Goal: Transaction & Acquisition: Purchase product/service

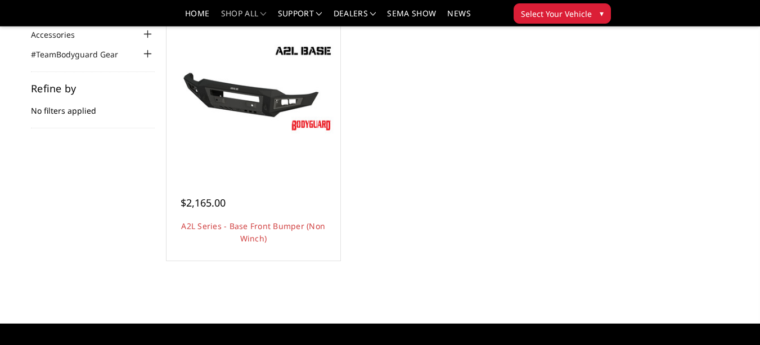
scroll to position [136, 0]
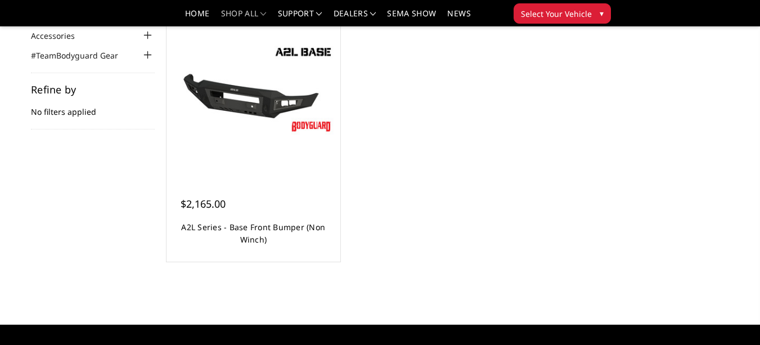
click at [315, 232] on link "A2L Series - Base Front Bumper (Non Winch)" at bounding box center [253, 233] width 144 height 23
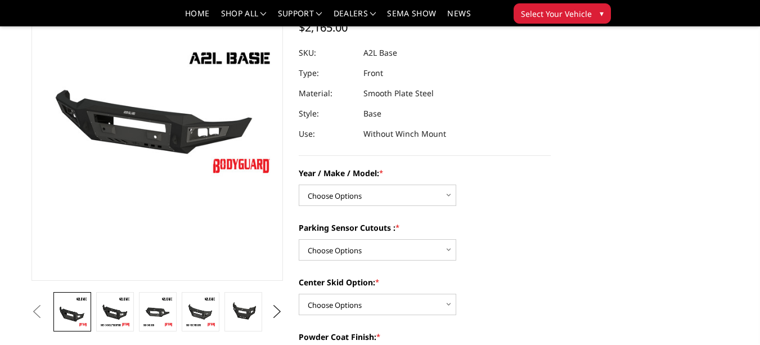
scroll to position [113, 0]
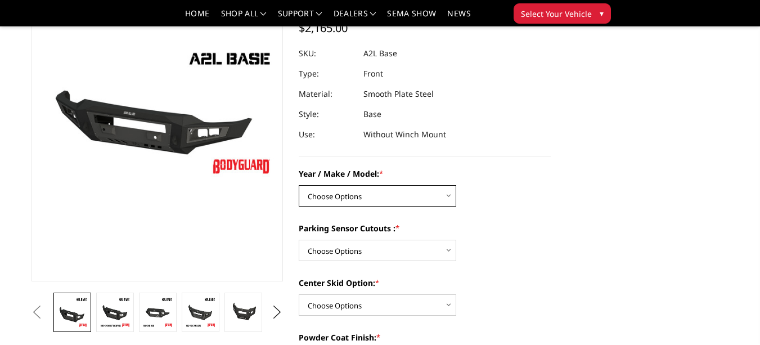
click at [431, 198] on select "Choose Options Chevrolet 15-19 2500 / 3500 Chevrolet 19-21 1500 Chevrolet 15-20…" at bounding box center [377, 195] width 157 height 21
select select "4292"
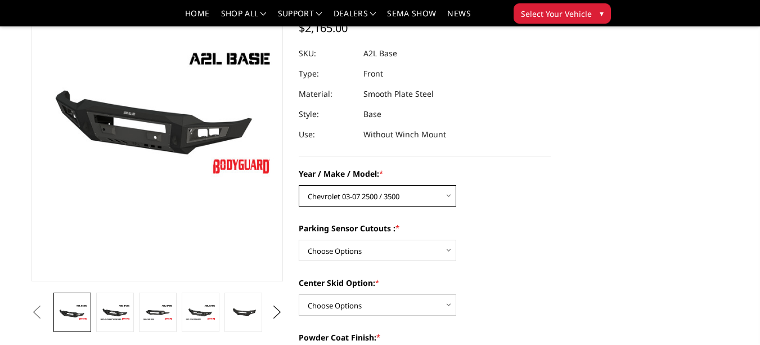
click at [299, 185] on select "Choose Options Chevrolet 15-19 2500 / 3500 Chevrolet 19-21 1500 Chevrolet 15-20…" at bounding box center [377, 195] width 157 height 21
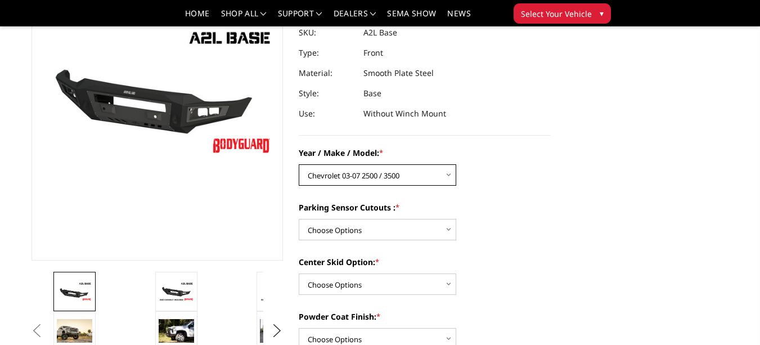
scroll to position [134, 0]
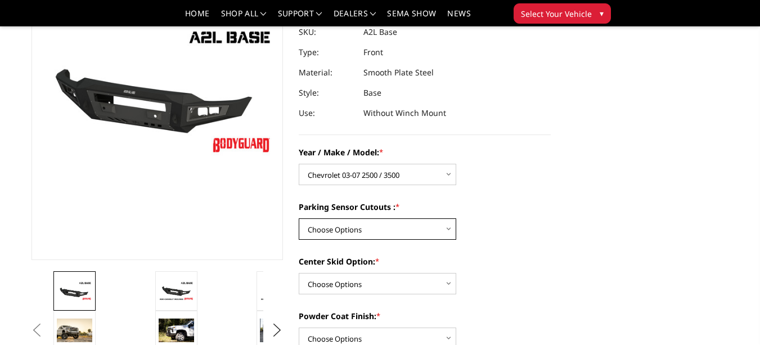
click at [409, 228] on select "Choose Options Yes - I have front parking sensors No - I do NOT have parking se…" at bounding box center [377, 228] width 157 height 21
select select "4288"
click at [299, 218] on select "Choose Options Yes - I have front parking sensors No - I do NOT have parking se…" at bounding box center [377, 228] width 157 height 21
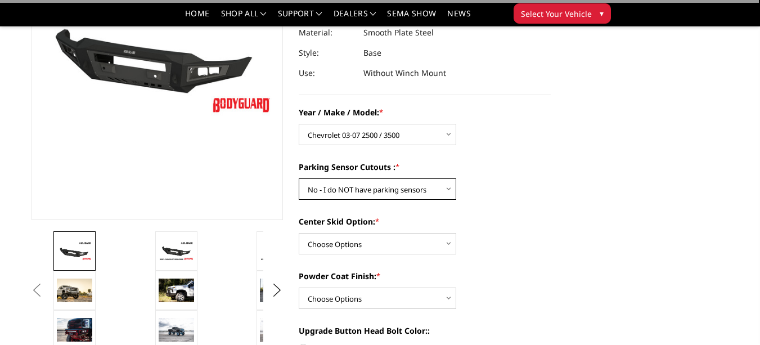
scroll to position [180, 0]
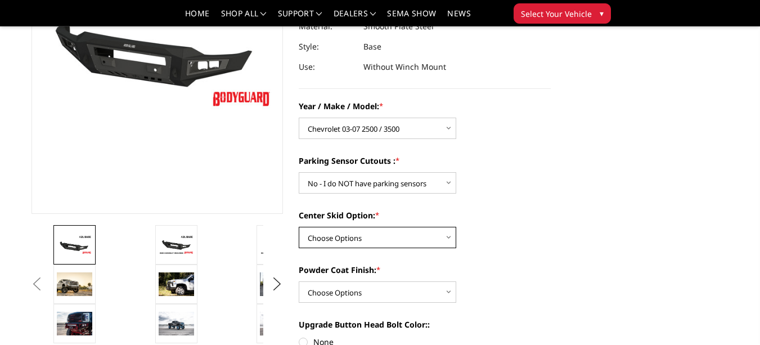
click at [405, 232] on select "Choose Options Single Light Bar Cutout" at bounding box center [377, 237] width 157 height 21
select select "4304"
click at [299, 227] on select "Choose Options Single Light Bar Cutout" at bounding box center [377, 237] width 157 height 21
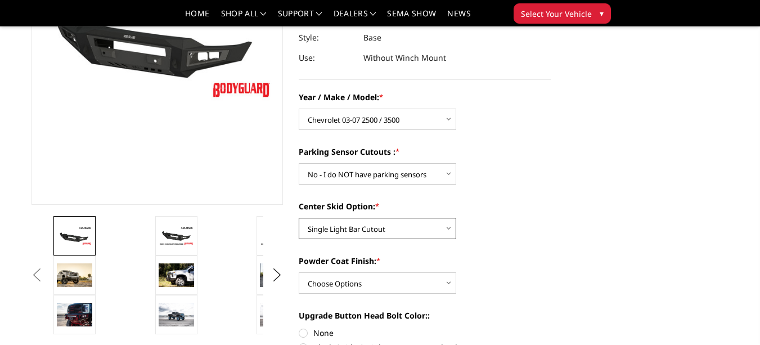
scroll to position [190, 0]
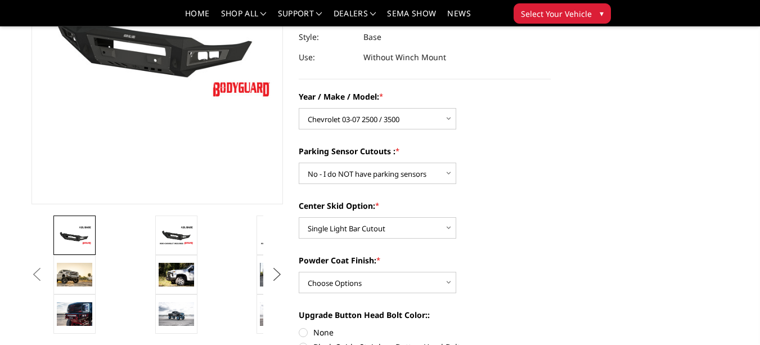
click at [272, 270] on button "Next" at bounding box center [277, 274] width 17 height 17
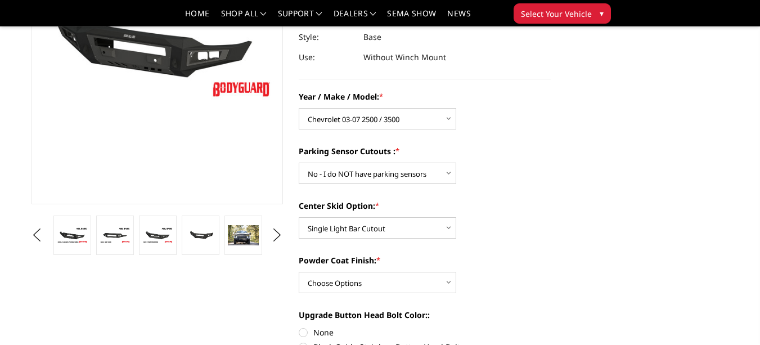
click at [242, 233] on img at bounding box center [243, 235] width 30 height 20
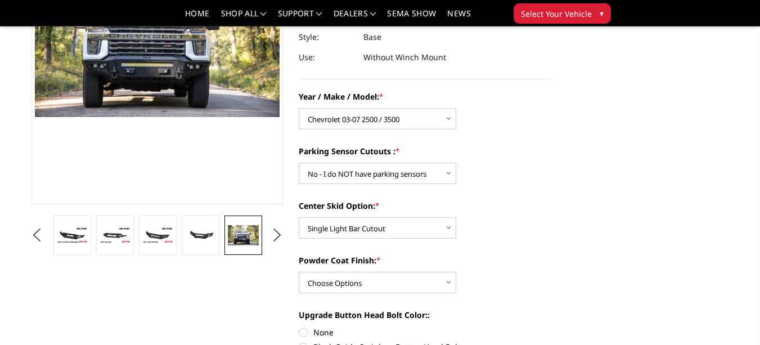
scroll to position [177, 0]
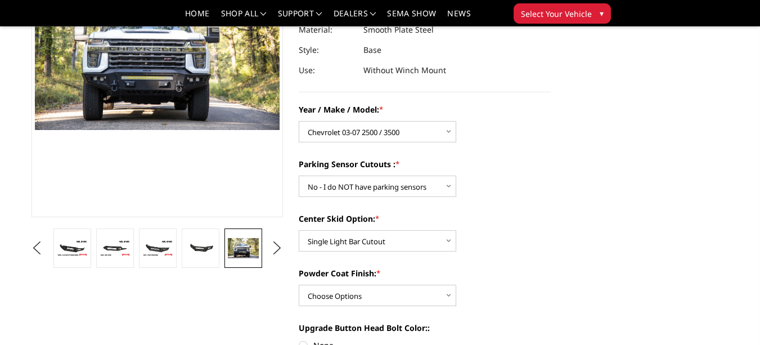
click at [211, 233] on link at bounding box center [200, 247] width 37 height 39
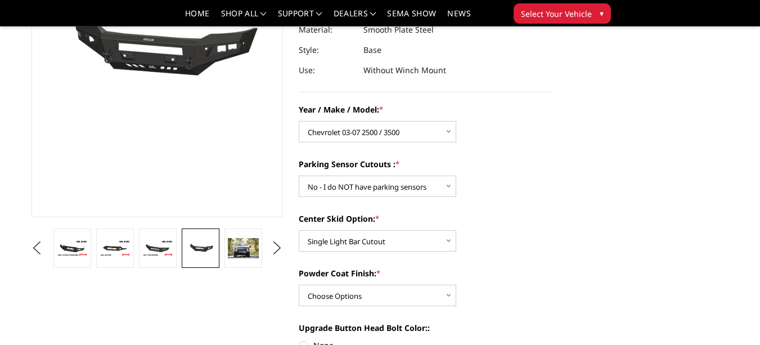
click at [166, 250] on img at bounding box center [157, 248] width 30 height 17
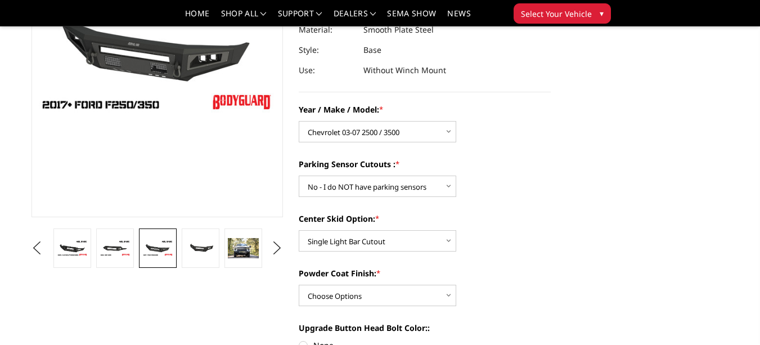
scroll to position [166, 0]
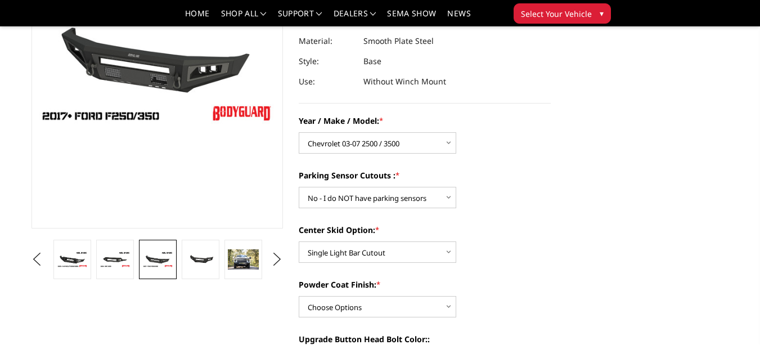
click at [114, 256] on img at bounding box center [115, 259] width 30 height 17
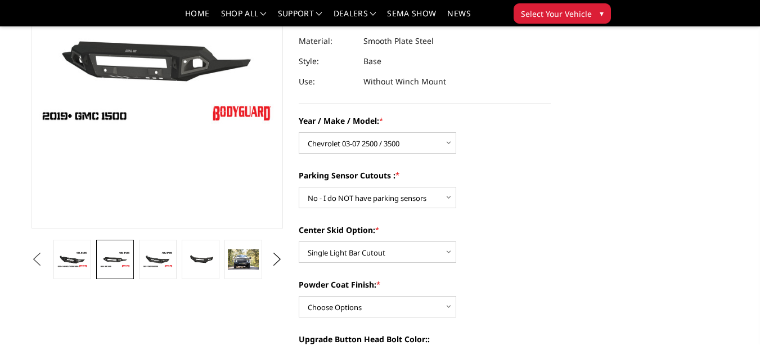
click at [46, 258] on button "Previous" at bounding box center [37, 259] width 17 height 17
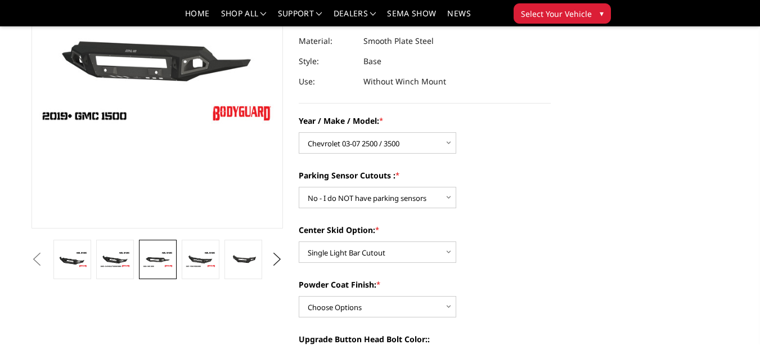
click at [102, 266] on img at bounding box center [115, 259] width 30 height 17
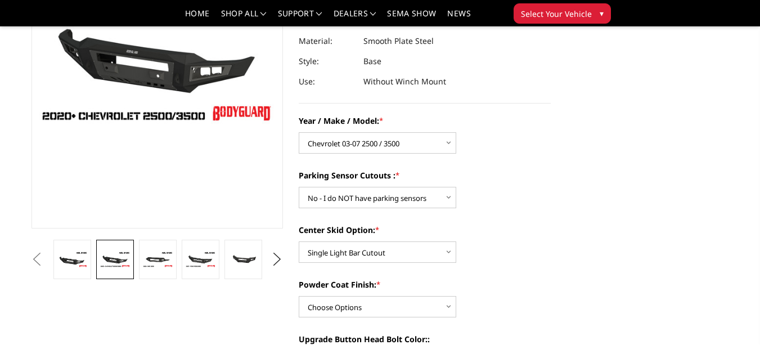
click at [84, 254] on img at bounding box center [72, 259] width 30 height 17
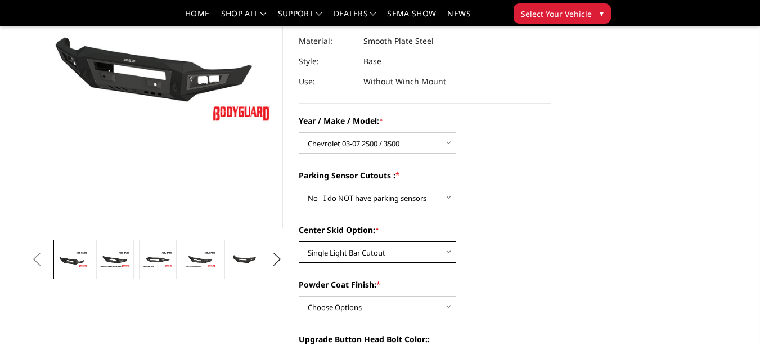
click at [432, 256] on select "Choose Options Single Light Bar Cutout" at bounding box center [377, 251] width 157 height 21
select select
click at [299, 241] on select "Choose Options Single Light Bar Cutout" at bounding box center [377, 251] width 157 height 21
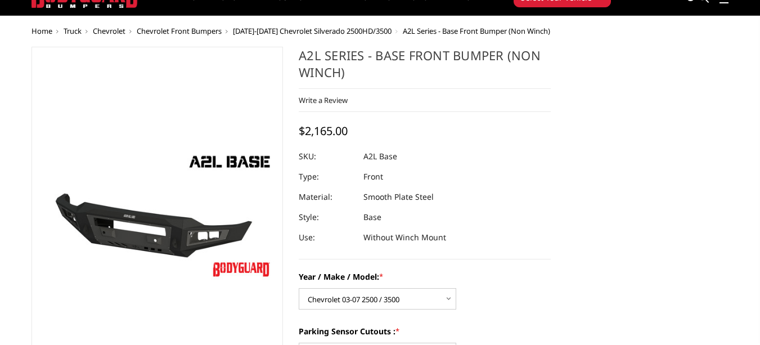
scroll to position [0, 0]
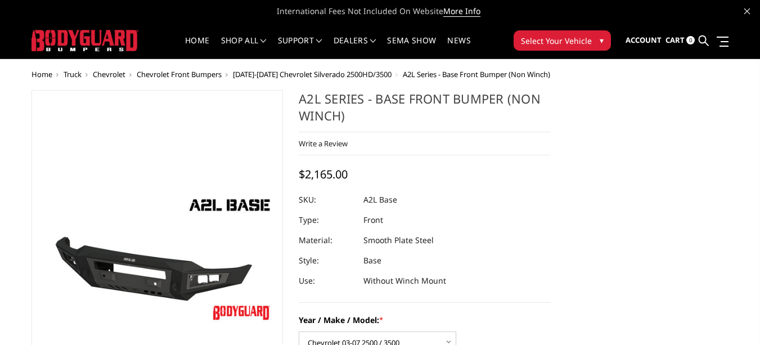
click at [243, 40] on link "shop all" at bounding box center [244, 48] width 46 height 22
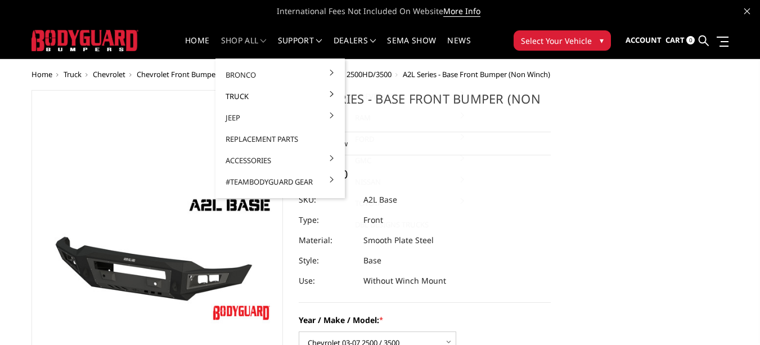
click at [333, 94] on link "Truck" at bounding box center [280, 95] width 120 height 21
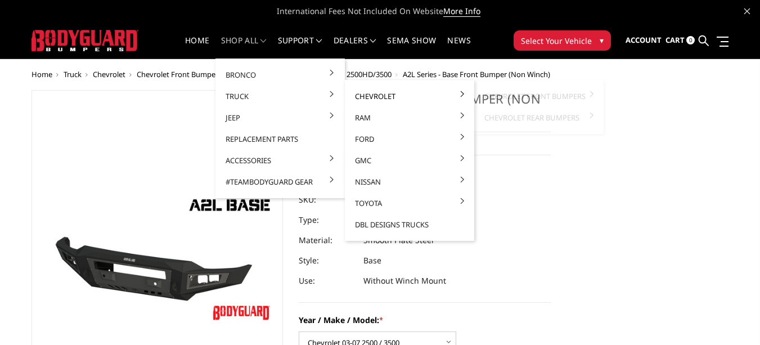
click at [416, 97] on link "Chevrolet" at bounding box center [409, 95] width 120 height 21
click at [464, 99] on link "Chevrolet" at bounding box center [409, 95] width 120 height 21
